Goal: Task Accomplishment & Management: Manage account settings

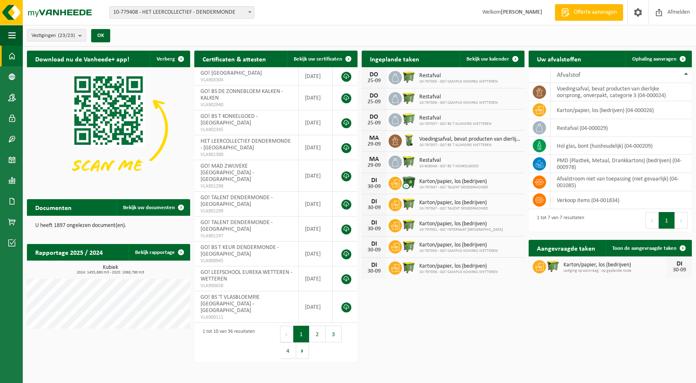
click at [78, 36] on button "Vestigingen (23/23)" at bounding box center [56, 35] width 59 height 12
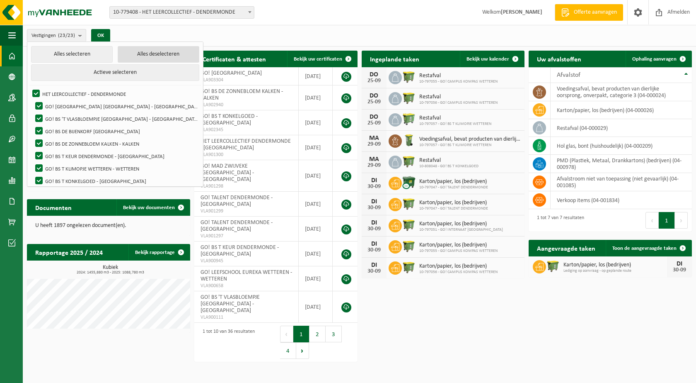
click at [135, 53] on button "Alles deselecteren" at bounding box center [159, 54] width 82 height 17
checkbox input "false"
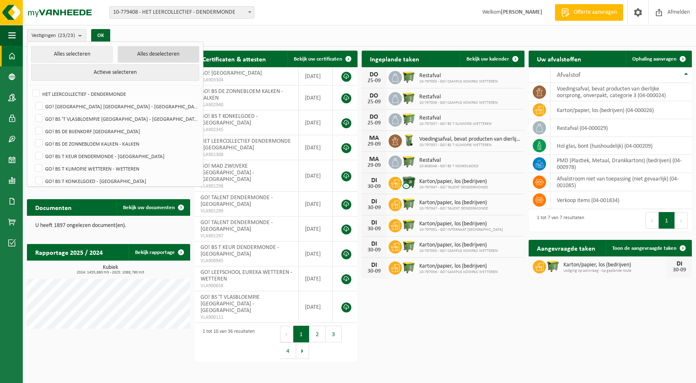
checkbox input "false"
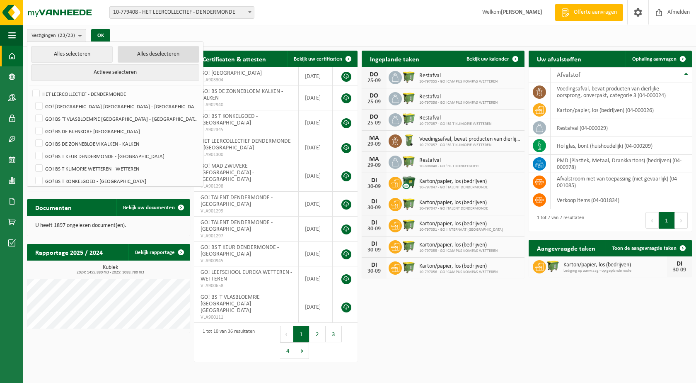
checkbox input "false"
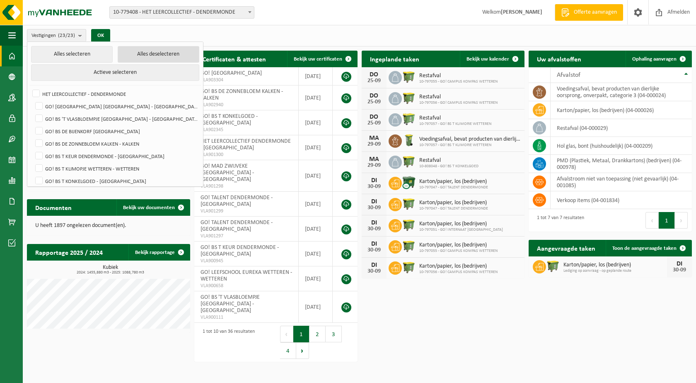
checkbox input "false"
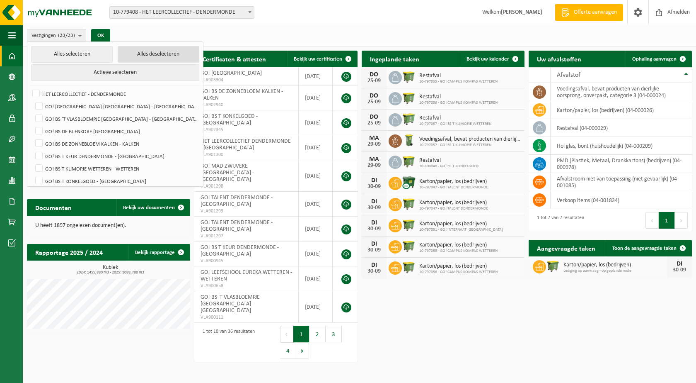
checkbox input "false"
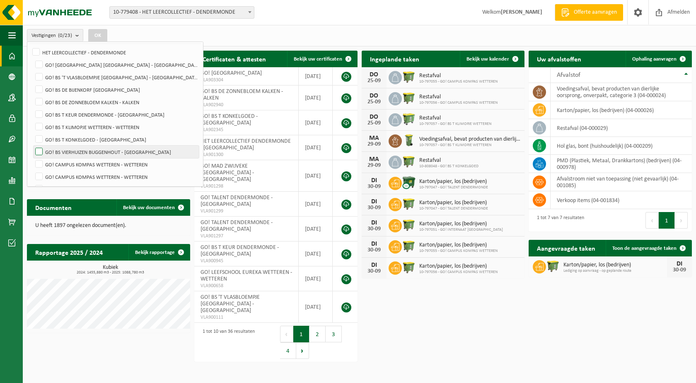
scroll to position [83, 0]
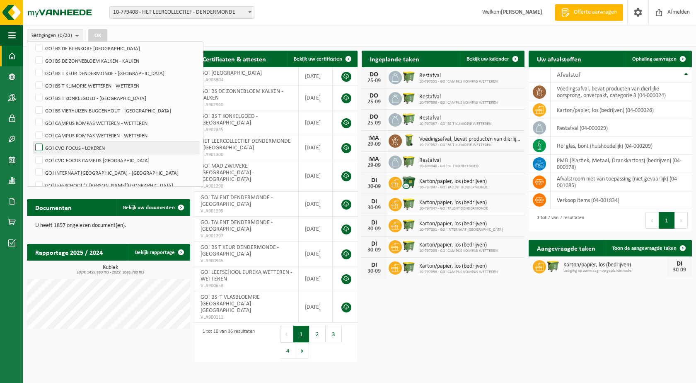
click at [94, 146] on label "GO! CVO FOCUS - LOKEREN" at bounding box center [116, 147] width 165 height 12
click at [32, 141] on input "GO! CVO FOCUS - LOKEREN" at bounding box center [32, 141] width 0 height 0
checkbox input "true"
click at [104, 35] on button "OK" at bounding box center [97, 35] width 19 height 13
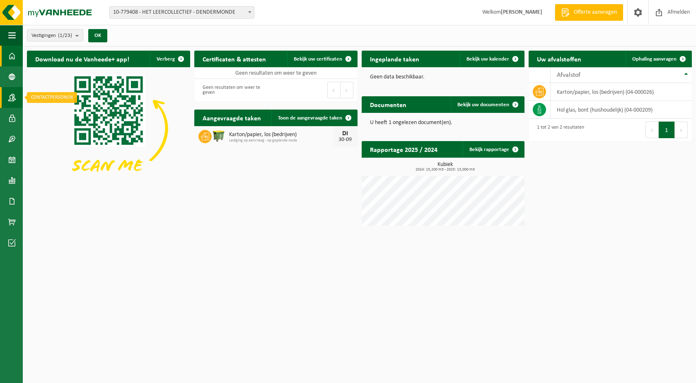
click at [11, 98] on span at bounding box center [11, 97] width 7 height 21
